Goal: Transaction & Acquisition: Register for event/course

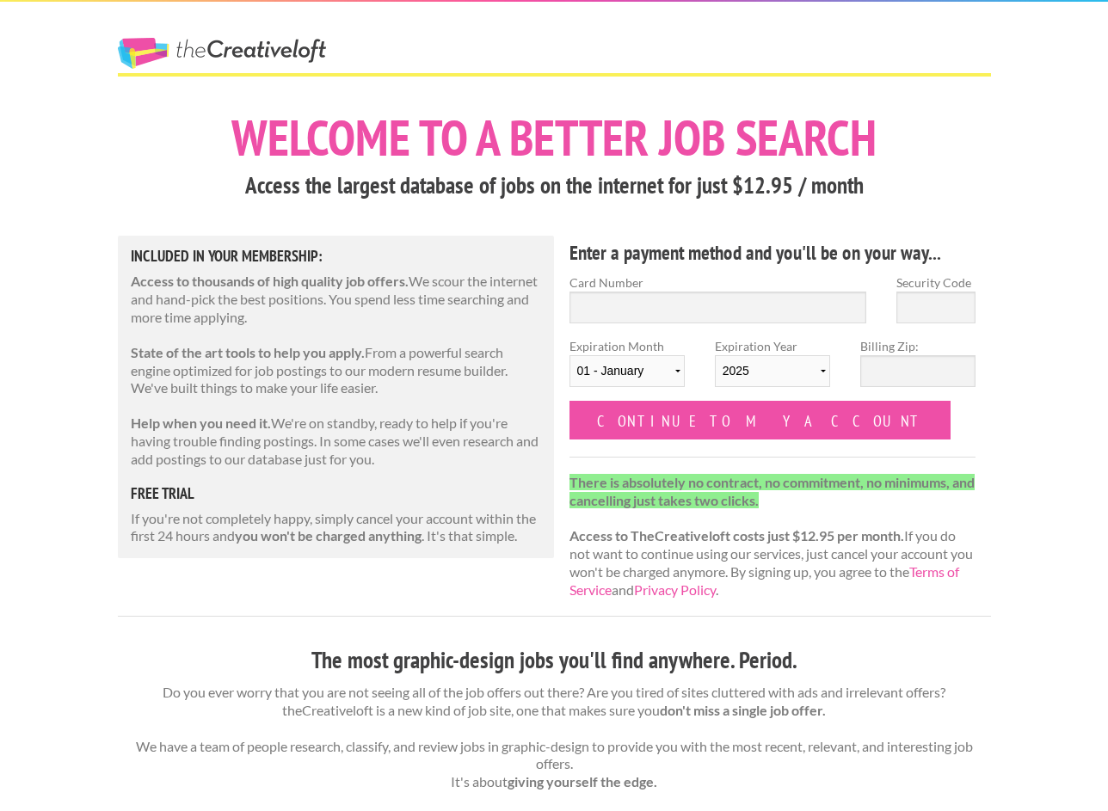
click at [253, 55] on link "The Creative Loft" at bounding box center [222, 53] width 208 height 31
click at [251, 57] on link "The Creative Loft" at bounding box center [222, 53] width 208 height 31
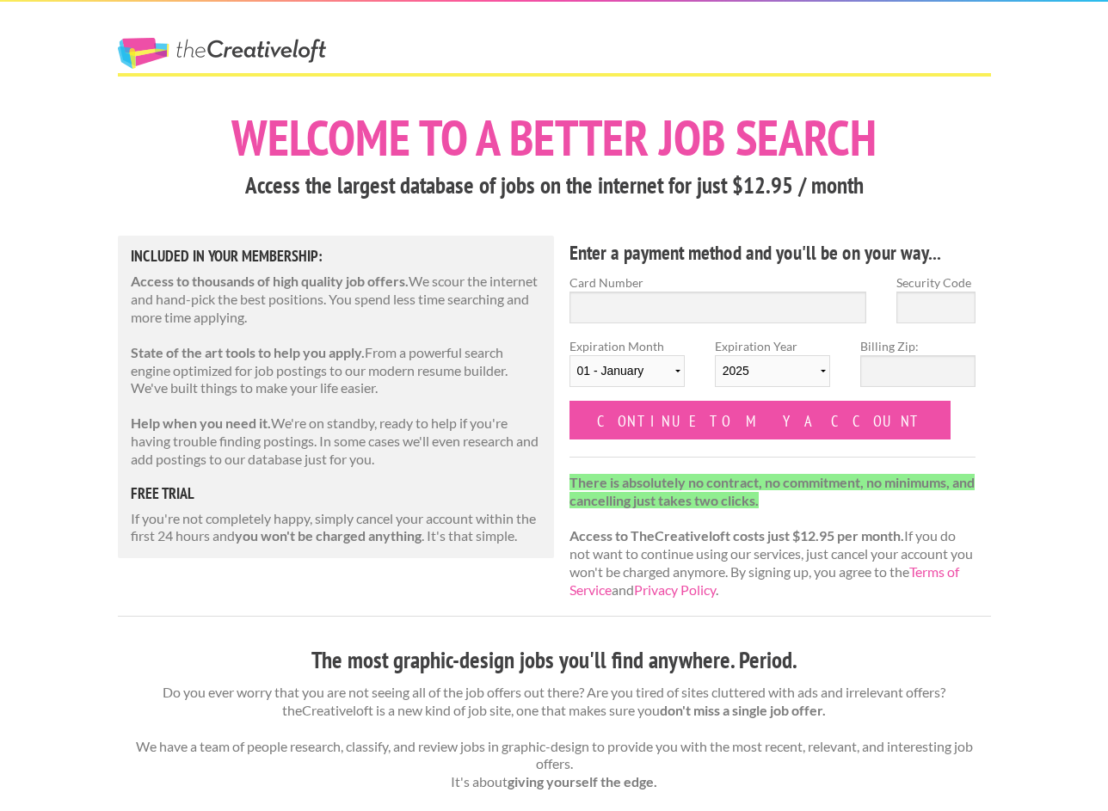
click at [251, 57] on link "The Creative Loft" at bounding box center [222, 53] width 208 height 31
